Goal: Task Accomplishment & Management: Complete application form

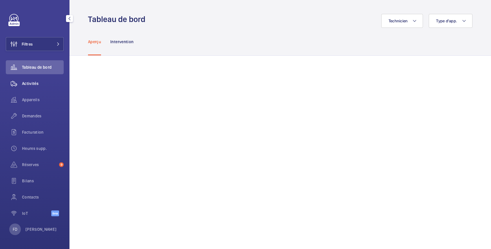
click at [33, 82] on span "Activités" at bounding box center [43, 84] width 42 height 6
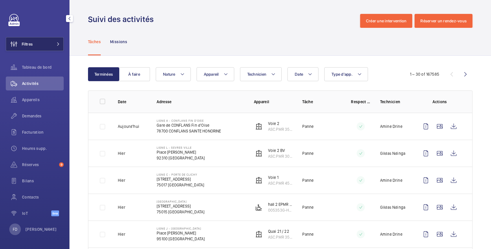
click at [41, 43] on button "Filtres" at bounding box center [35, 44] width 58 height 14
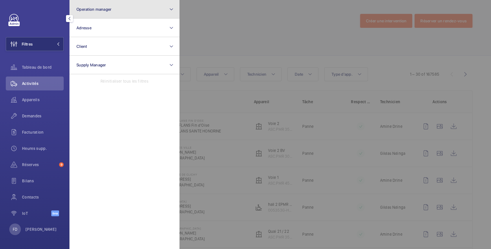
click at [101, 7] on span "Operation manager" at bounding box center [93, 9] width 35 height 5
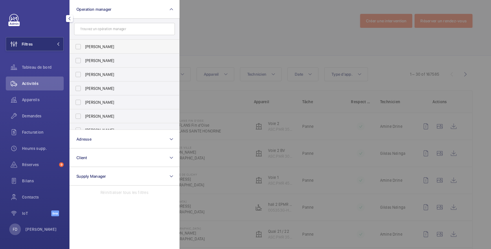
click at [99, 47] on span "[PERSON_NAME]" at bounding box center [125, 47] width 80 height 6
click at [84, 47] on input "[PERSON_NAME]" at bounding box center [78, 47] width 12 height 12
checkbox input "true"
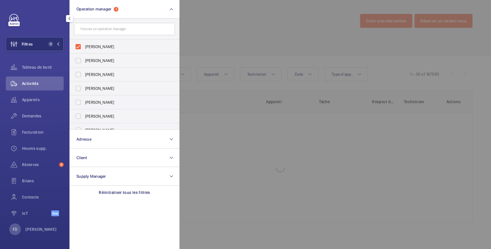
click at [220, 17] on div at bounding box center [425, 124] width 491 height 249
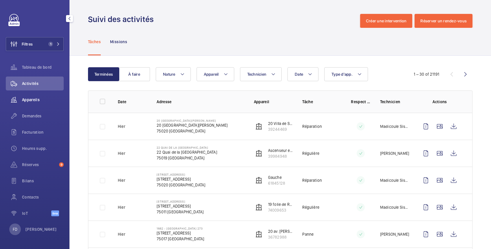
click at [35, 99] on span "Appareils" at bounding box center [43, 100] width 42 height 6
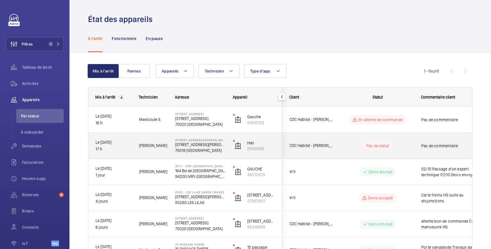
click at [417, 145] on div "Pas de commentaire" at bounding box center [447, 145] width 67 height 25
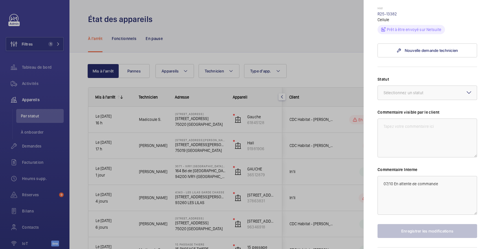
scroll to position [90, 0]
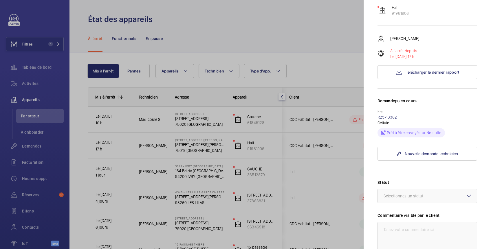
click at [392, 115] on link "R25-13382" at bounding box center [388, 117] width 20 height 5
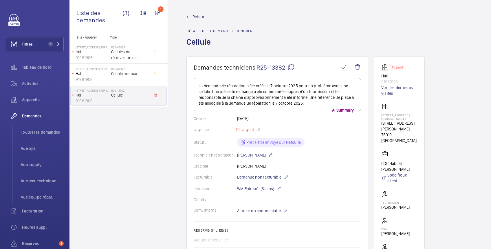
click at [198, 16] on span "Retour" at bounding box center [199, 17] width 12 height 6
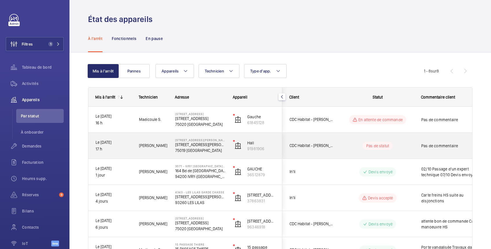
click at [438, 137] on div "Pas de commentaire" at bounding box center [447, 145] width 67 height 25
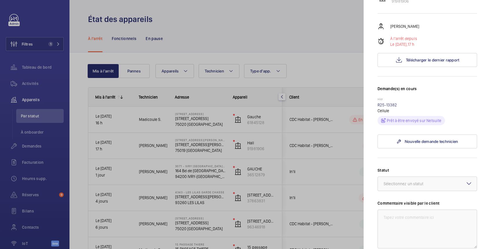
scroll to position [103, 0]
click at [436, 180] on div "Sélectionnez un statut" at bounding box center [411, 183] width 54 height 6
click at [436, 241] on span "En attente de commande" at bounding box center [427, 244] width 87 height 6
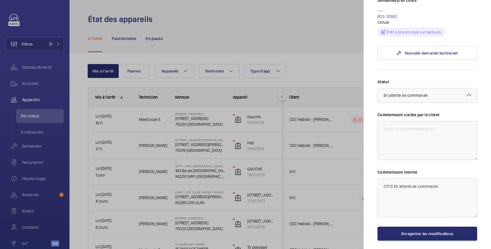
scroll to position [193, 0]
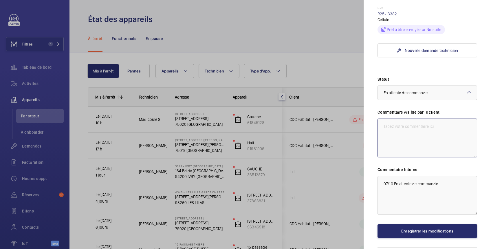
click at [411, 118] on textarea at bounding box center [428, 137] width 100 height 39
type textarea "Cellule a remplacer"
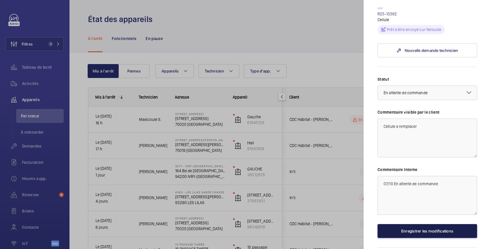
click at [436, 224] on button "Enregistrer les modifications" at bounding box center [428, 231] width 100 height 14
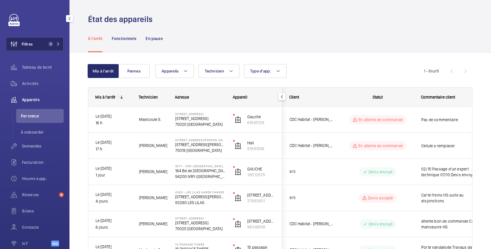
click at [32, 45] on span "Filtres" at bounding box center [27, 44] width 11 height 6
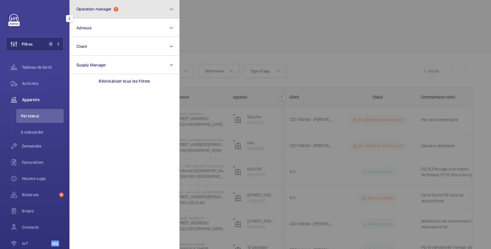
click at [90, 9] on span "Operation manager" at bounding box center [93, 9] width 35 height 5
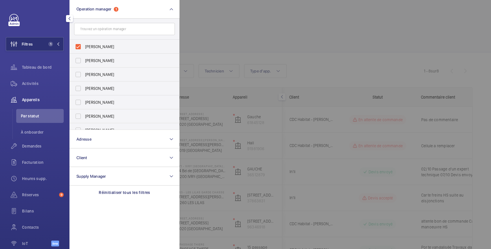
click at [217, 18] on div at bounding box center [425, 124] width 491 height 249
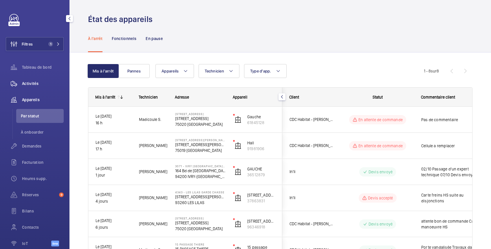
click at [35, 82] on span "Activités" at bounding box center [43, 84] width 42 height 6
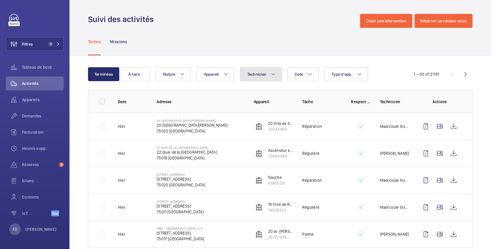
click at [261, 75] on span "Technicien" at bounding box center [256, 74] width 19 height 5
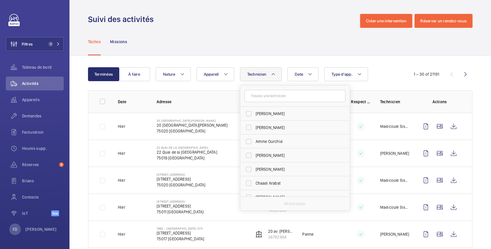
click at [262, 97] on input "text" at bounding box center [295, 96] width 101 height 12
type input "jul"
click at [261, 111] on span "Jul ien Panchevre" at bounding box center [296, 114] width 80 height 6
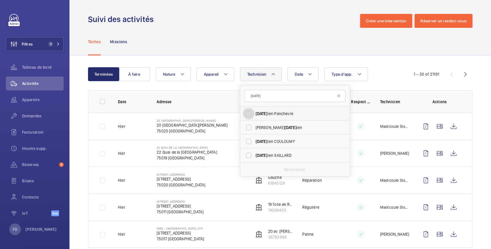
click at [255, 111] on input "Jul ien Panchevre" at bounding box center [249, 114] width 12 height 12
checkbox input "true"
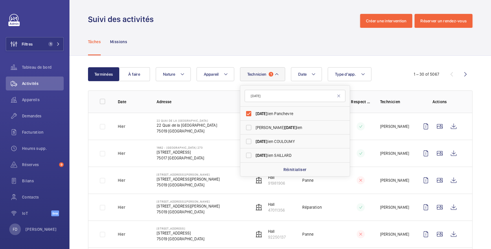
click at [223, 28] on div "Tâches Missions" at bounding box center [280, 42] width 385 height 28
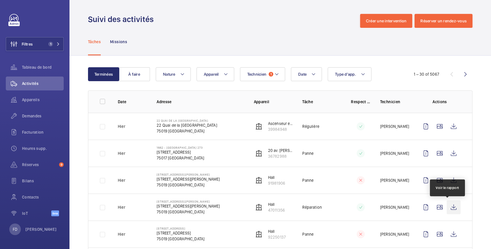
click at [449, 207] on wm-front-icon-button at bounding box center [454, 207] width 14 height 14
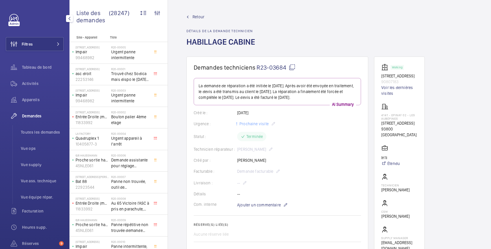
click at [29, 116] on span "Demandes" at bounding box center [43, 116] width 42 height 6
click at [54, 132] on span "Toutes les demandes" at bounding box center [42, 132] width 43 height 6
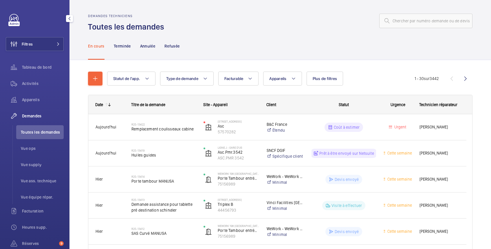
click at [37, 115] on span "Demandes" at bounding box center [43, 116] width 42 height 6
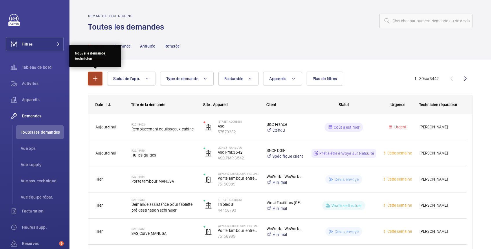
click at [93, 77] on mat-icon "button" at bounding box center [95, 78] width 7 height 7
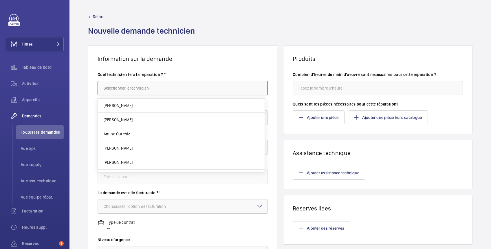
click at [121, 89] on input "text" at bounding box center [183, 88] width 170 height 14
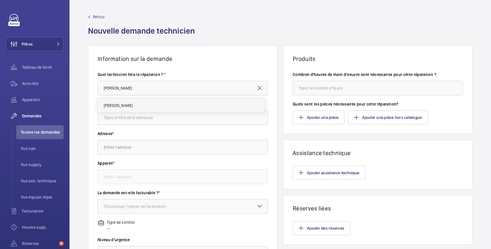
click at [125, 107] on span "[PERSON_NAME]" at bounding box center [118, 106] width 29 height 6
type input "[PERSON_NAME]"
click at [125, 120] on input "text" at bounding box center [183, 117] width 170 height 14
type input "PANNE REPETITIVES TOUS LES JOURS"
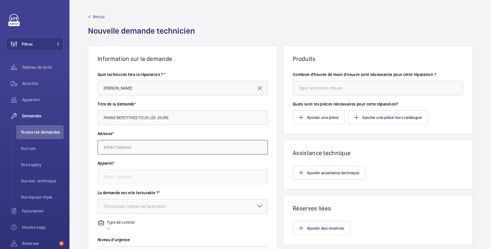
click at [123, 149] on input "text" at bounding box center [183, 147] width 170 height 14
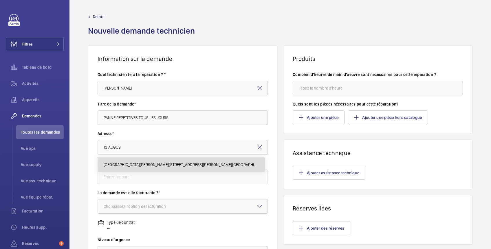
click at [123, 162] on span "[GEOGRAPHIC_DATA][PERSON_NAME][STREET_ADDRESS][PERSON_NAME][GEOGRAPHIC_DATA]" at bounding box center [181, 165] width 155 height 6
type input "[GEOGRAPHIC_DATA][PERSON_NAME][STREET_ADDRESS][PERSON_NAME][GEOGRAPHIC_DATA]"
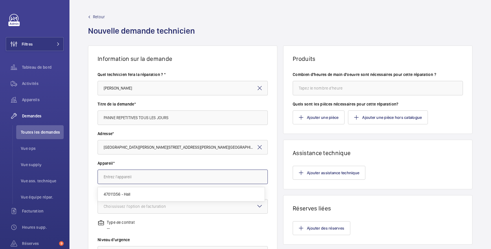
click at [124, 176] on input "text" at bounding box center [183, 176] width 170 height 14
paste input "47011356"
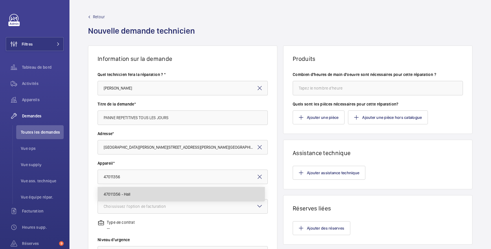
click at [124, 192] on span "47011356 - Hall" at bounding box center [117, 194] width 27 height 6
type input "47011356 - Hall"
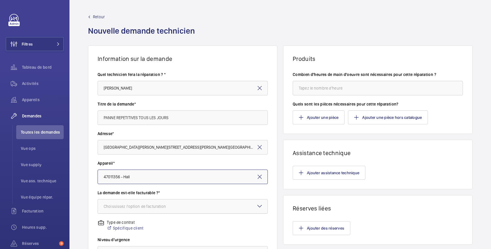
click at [124, 208] on div "Choississez l'option de facturation" at bounding box center [142, 206] width 77 height 6
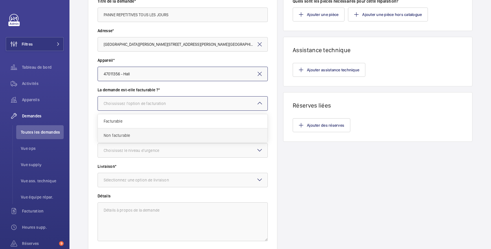
click at [119, 134] on span "Non facturable" at bounding box center [183, 135] width 158 height 6
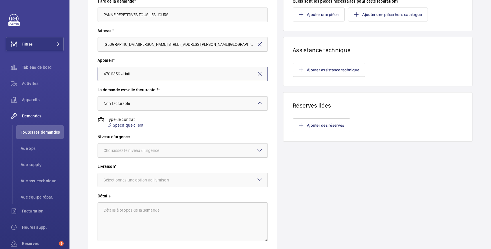
click at [120, 151] on div "Choisissez le niveau d'urgence" at bounding box center [139, 150] width 70 height 6
click at [115, 196] on span "Urgent" at bounding box center [183, 196] width 158 height 6
click at [123, 181] on div "Sélectionnez une option de livraison" at bounding box center [144, 180] width 80 height 6
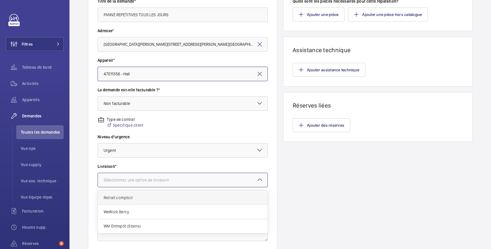
click at [121, 196] on span "Retrait comptoir" at bounding box center [183, 198] width 158 height 6
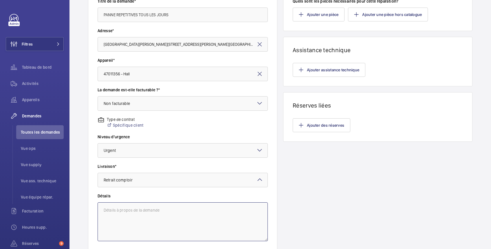
click at [120, 213] on textarea at bounding box center [183, 221] width 170 height 39
paste textarea "Dans le cadre de la recherche de panne, j'ai procédé a l'inversion des deux boî…"
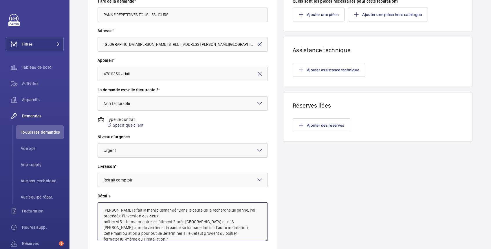
scroll to position [0, 0]
click at [259, 225] on textarea "[PERSON_NAME] a fait la manip demandé "Dans le cadre de la recherche de panne, …" at bounding box center [183, 221] width 170 height 39
click at [227, 238] on textarea "[PERSON_NAME] a fait la manip demandé "Dans le cadre de la recherche de panne, …" at bounding box center [183, 221] width 170 height 39
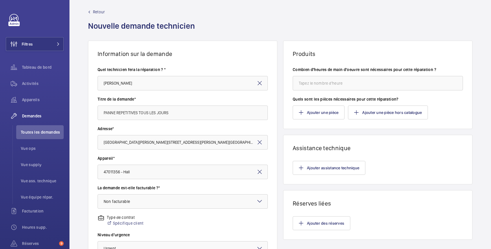
scroll to position [0, 0]
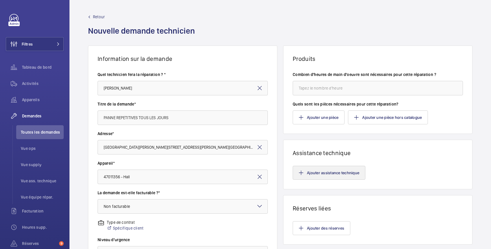
type textarea "[PERSON_NAME] a fait la manip demandé "Dans le cadre de la recherche de panne, …"
click at [343, 172] on button "Ajouter assistance technique" at bounding box center [329, 173] width 73 height 14
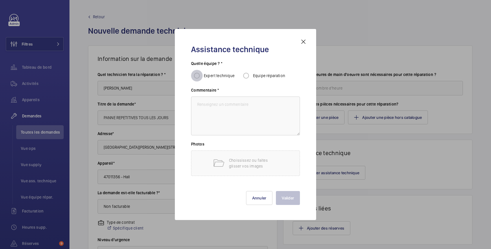
click at [197, 76] on input "Expert technique" at bounding box center [197, 76] width 12 height 12
radio input "true"
click at [208, 103] on textarea at bounding box center [245, 115] width 109 height 39
click at [305, 40] on mat-icon at bounding box center [303, 41] width 7 height 7
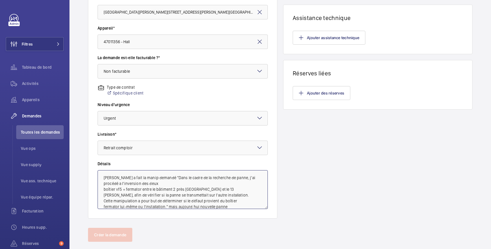
scroll to position [146, 0]
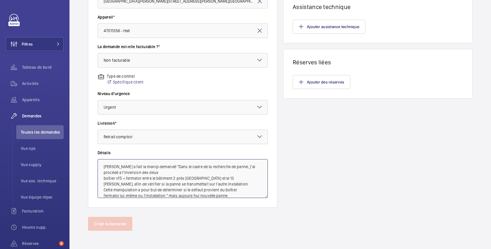
drag, startPoint x: 103, startPoint y: 209, endPoint x: 234, endPoint y: 193, distance: 132.4
click at [234, 193] on textarea "[PERSON_NAME] a fait la manip demandé "Dans le cadre de la recherche de panne, …" at bounding box center [183, 178] width 170 height 39
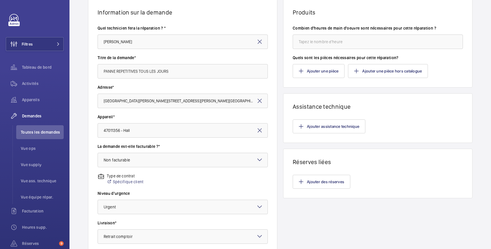
scroll to position [43, 0]
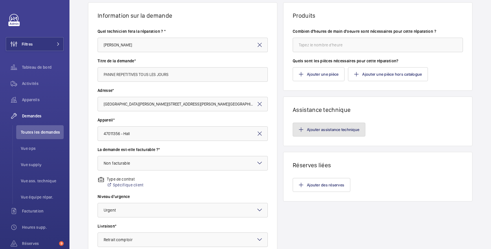
click at [321, 129] on button "Ajouter assistance technique" at bounding box center [329, 130] width 73 height 14
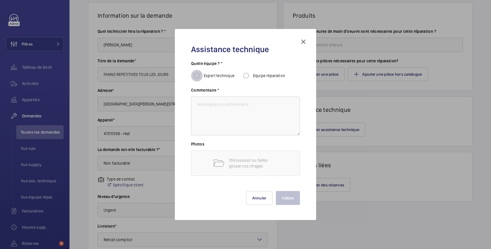
click at [196, 75] on input "Expert technique" at bounding box center [197, 76] width 12 height 12
radio input "true"
click at [206, 107] on textarea at bounding box center [245, 115] width 109 height 39
paste textarea "[PERSON_NAME] a fait la manip demandé "Dans le cadre de la recherche de panne, …"
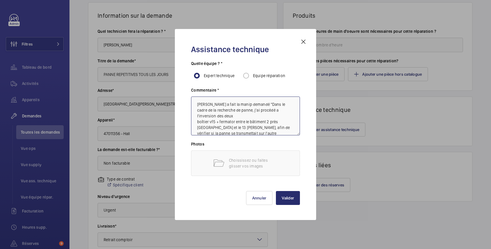
scroll to position [24, 0]
type textarea "[PERSON_NAME] a fait la manip demandé "Dans le cadre de la recherche de panne, …"
click at [235, 161] on p "Choississez ou faites glisser vos images" at bounding box center [253, 163] width 49 height 12
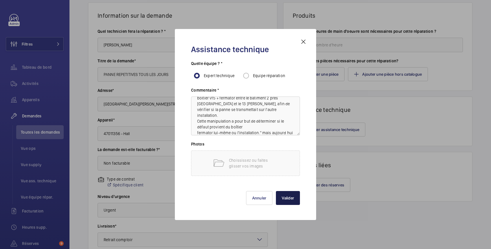
click at [290, 195] on button "Valider" at bounding box center [288, 198] width 24 height 14
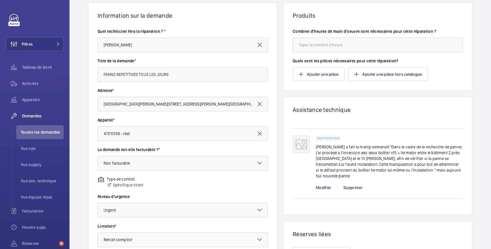
scroll to position [146, 0]
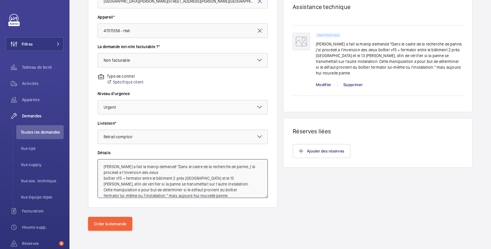
drag, startPoint x: 104, startPoint y: 164, endPoint x: 235, endPoint y: 195, distance: 134.2
click at [235, 195] on textarea "[PERSON_NAME] a fait la manip demandé "Dans le cadre de la recherche de panne, …" at bounding box center [183, 178] width 170 height 39
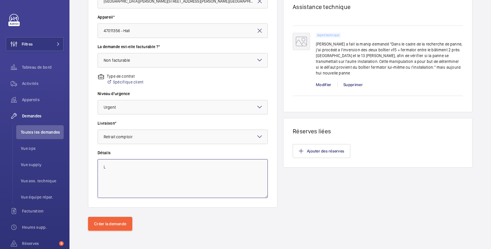
scroll to position [0, 0]
click at [100, 166] on textarea "Le client n en peu plus" at bounding box center [183, 178] width 170 height 39
click at [144, 164] on textarea "Panne tous les jours Le client n en peu plus" at bounding box center [183, 178] width 170 height 39
click at [200, 165] on textarea "Panne tous les jours Les residents et le client n en peu plus" at bounding box center [183, 178] width 170 height 39
click at [231, 168] on textarea "Panne tous les jours Les residents et le client n en peuvent plus" at bounding box center [183, 178] width 170 height 39
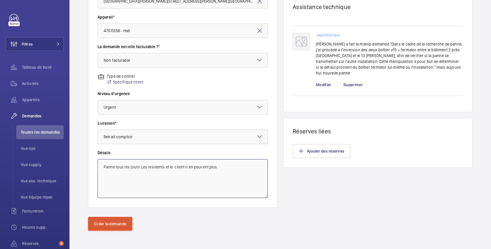
type textarea "Panne tous les jours Les residents et le client n en peuvent plus"
click at [119, 224] on button "Créer la demande" at bounding box center [110, 224] width 44 height 14
